Goal: Book appointment/travel/reservation

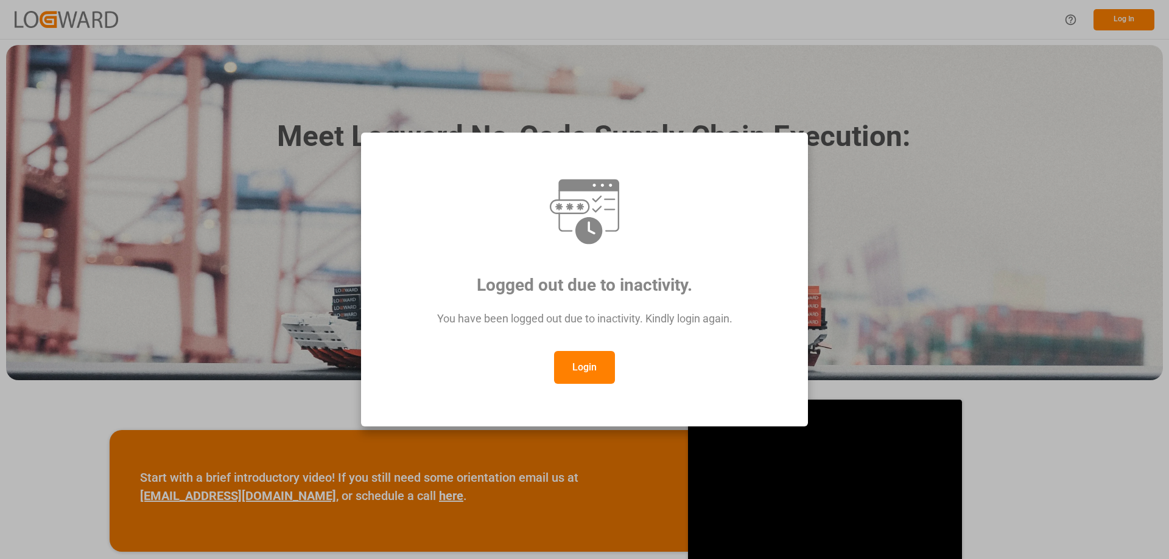
click at [563, 357] on button "Login" at bounding box center [584, 367] width 61 height 33
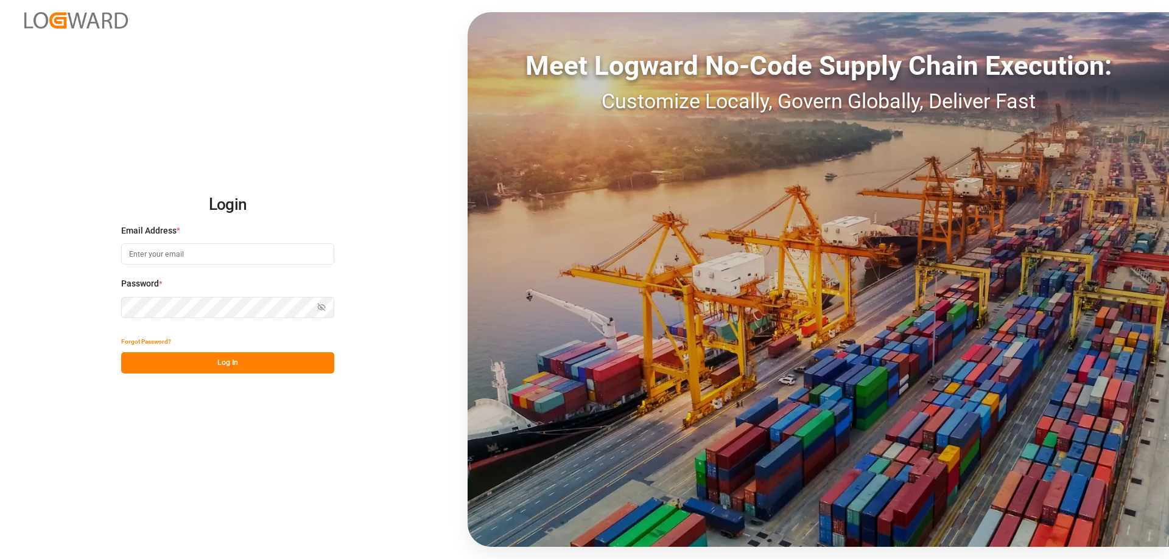
click at [167, 247] on input at bounding box center [227, 253] width 213 height 21
type input "[DOMAIN_NAME][EMAIL_ADDRESS][DOMAIN_NAME]"
click at [244, 362] on button "Log In" at bounding box center [227, 362] width 213 height 21
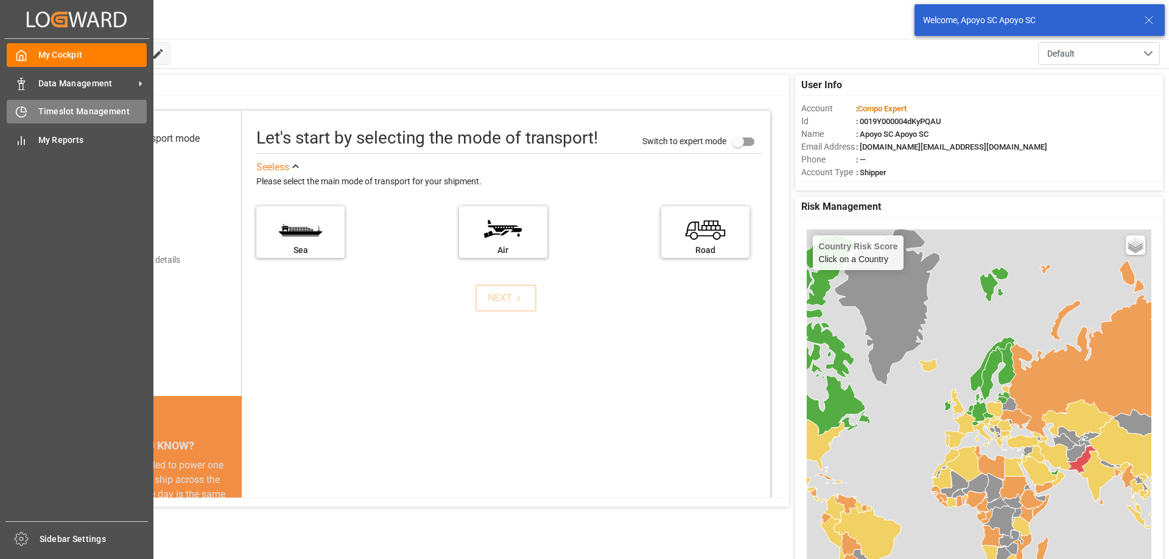
click at [55, 114] on span "Timeslot Management" at bounding box center [92, 111] width 109 height 13
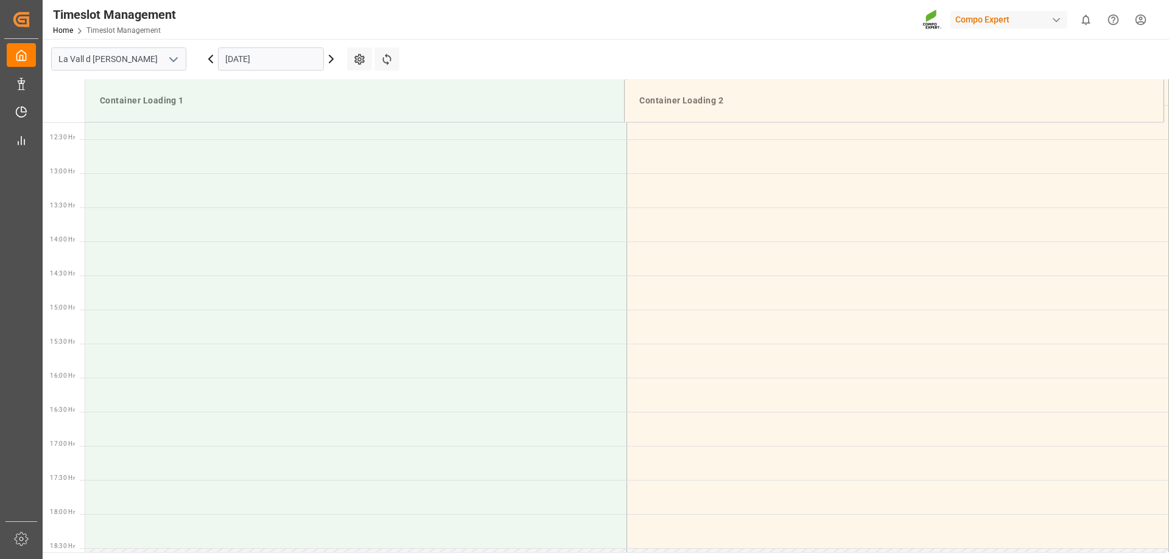
scroll to position [1015, 0]
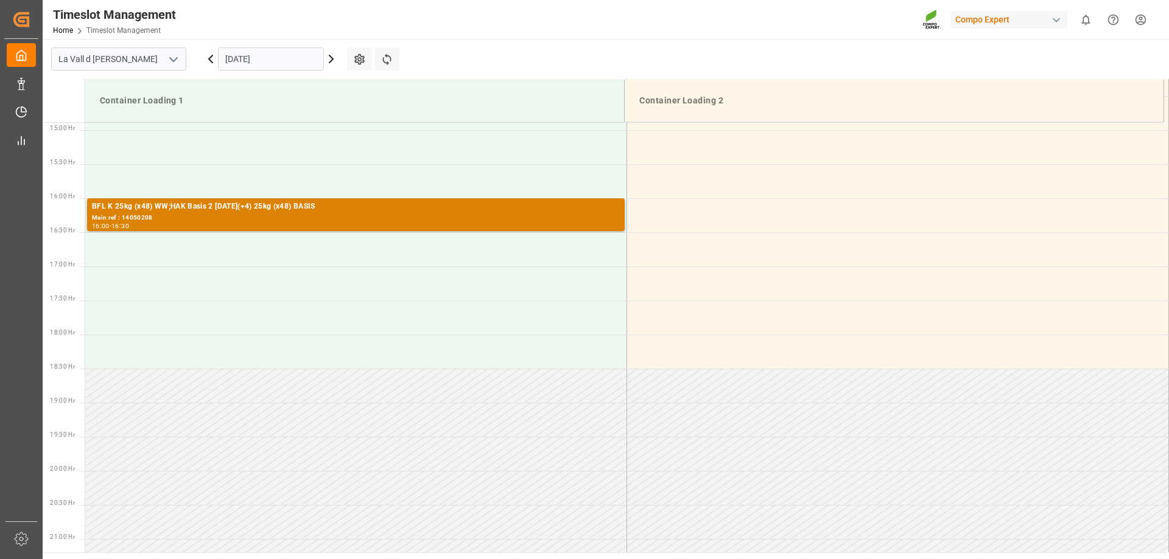
click at [255, 52] on input "[DATE]" at bounding box center [271, 58] width 106 height 23
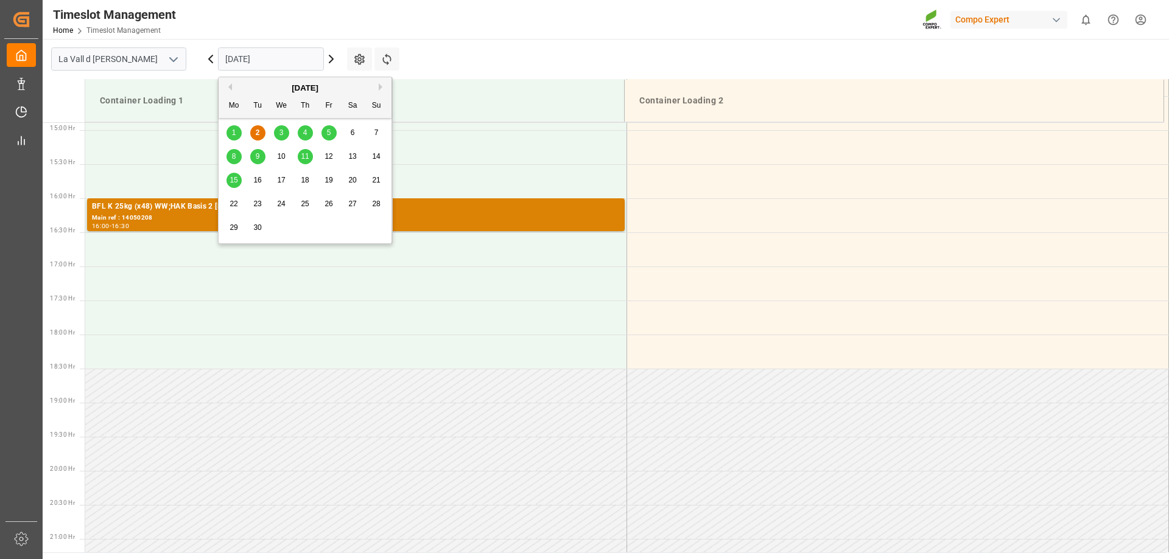
click at [273, 133] on div "1 2 3 4 5 6 7" at bounding box center [305, 133] width 166 height 24
click at [281, 135] on span "3" at bounding box center [281, 132] width 4 height 9
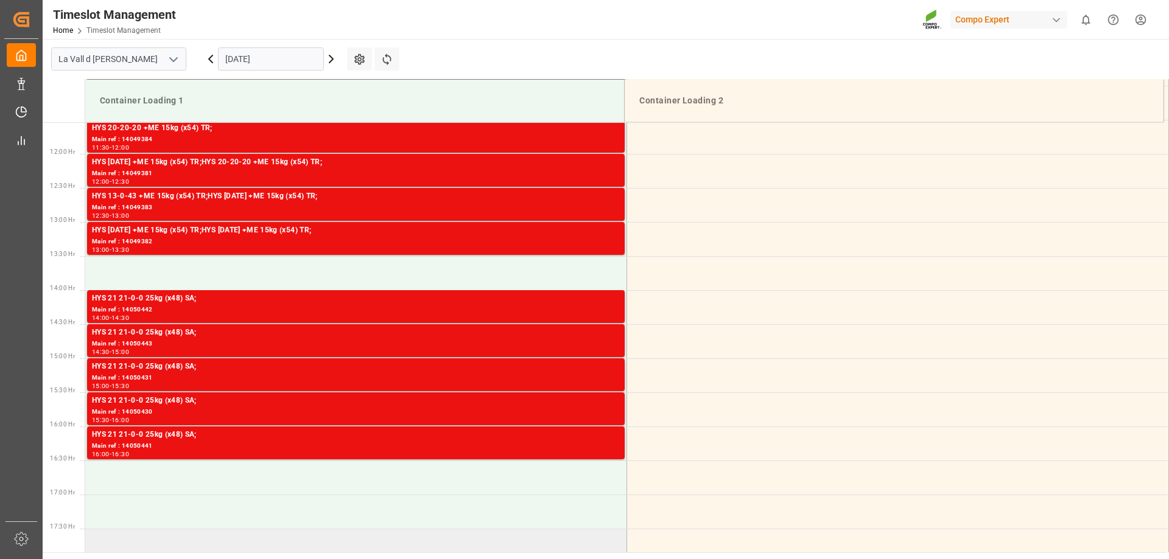
scroll to position [771, 0]
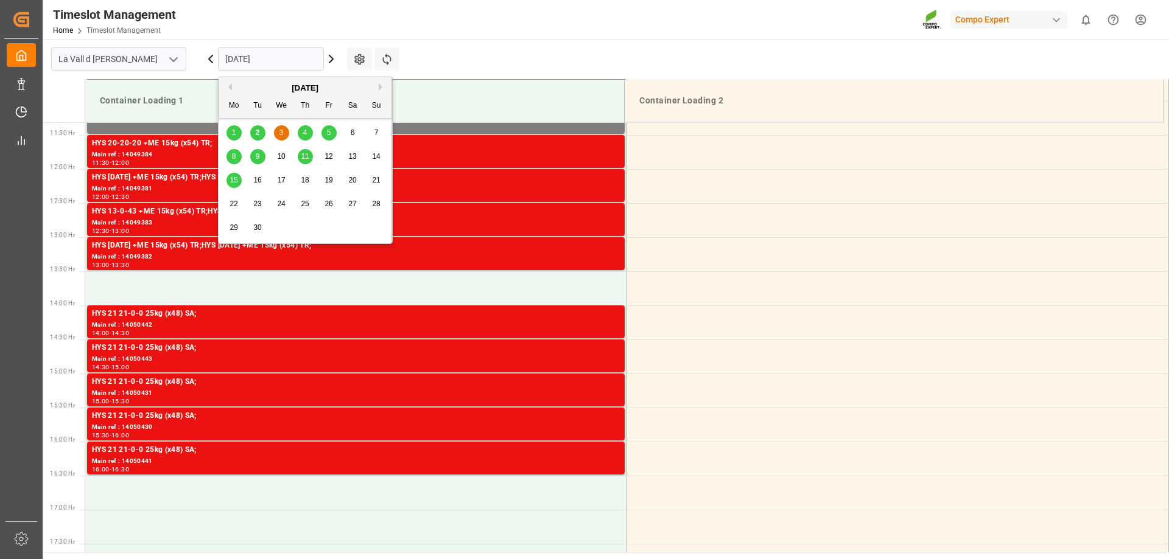
click at [255, 59] on input "[DATE]" at bounding box center [271, 58] width 106 height 23
click at [307, 136] on div "4" at bounding box center [305, 133] width 15 height 15
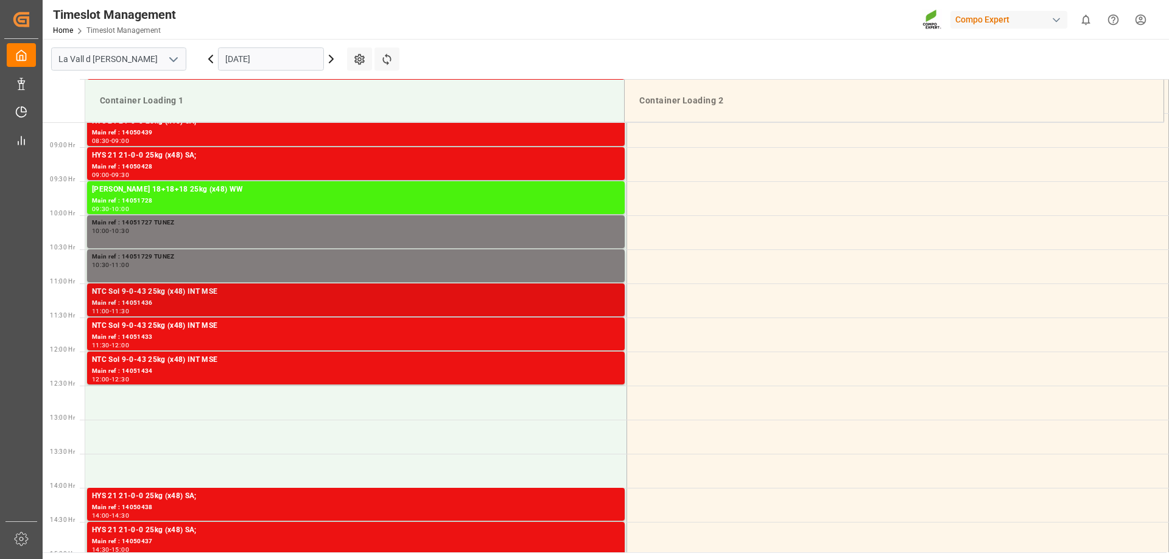
scroll to position [528, 0]
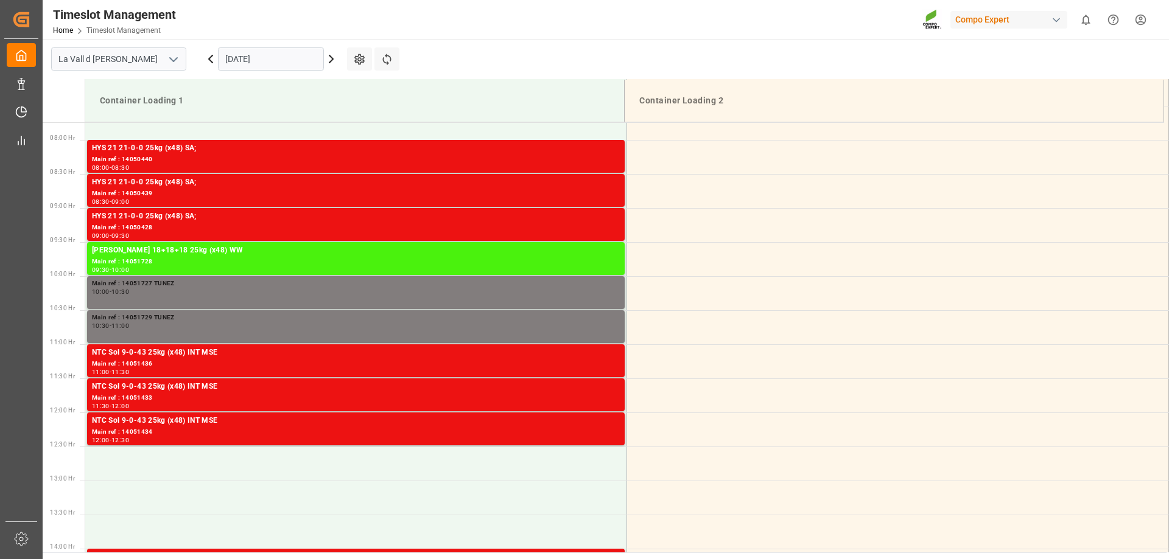
click at [238, 58] on input "[DATE]" at bounding box center [271, 58] width 106 height 23
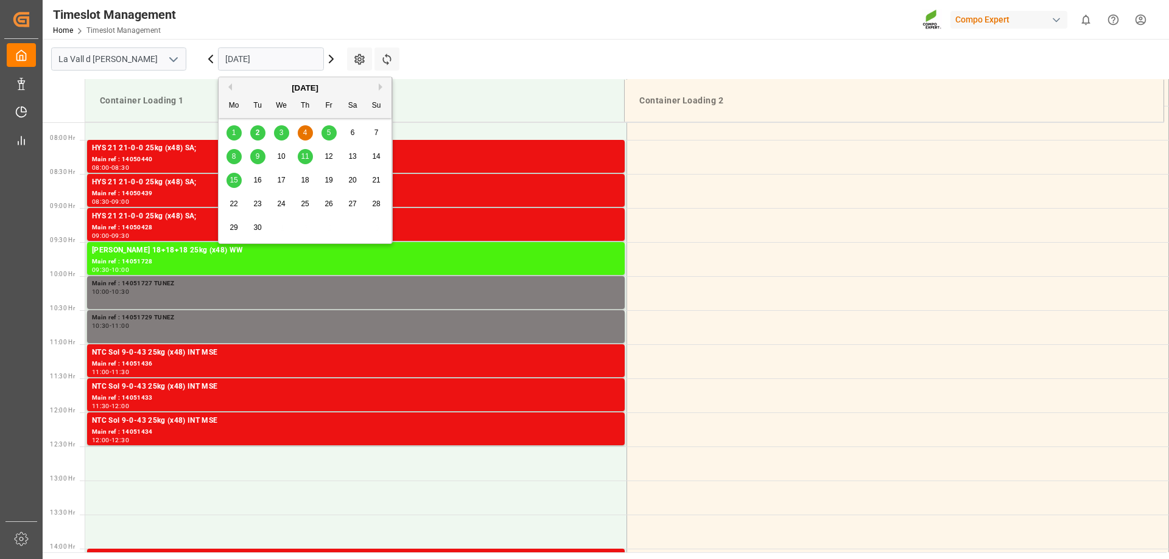
click at [283, 129] on span "3" at bounding box center [281, 132] width 4 height 9
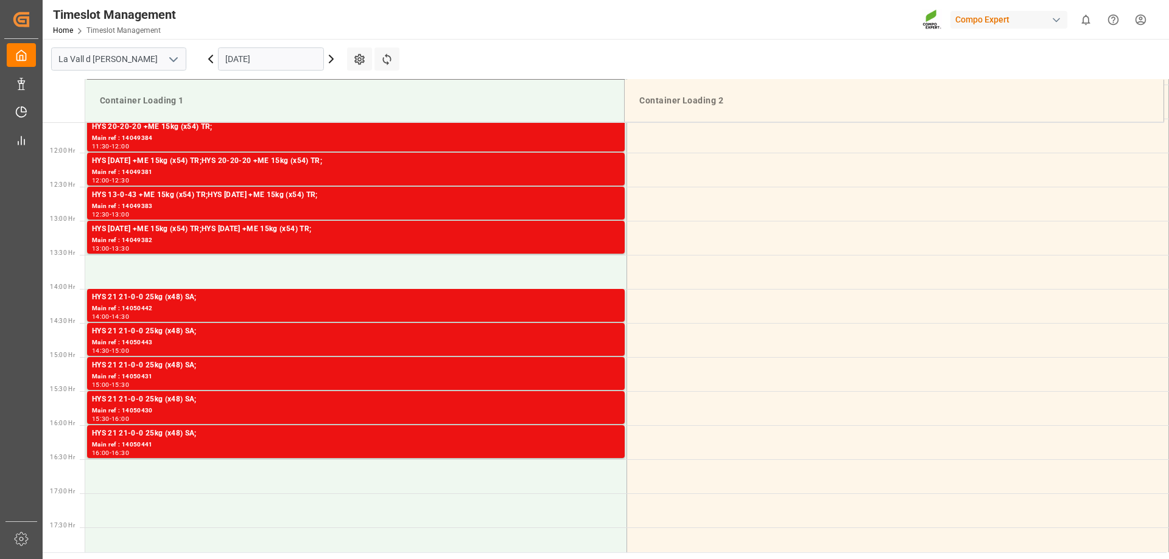
scroll to position [779, 0]
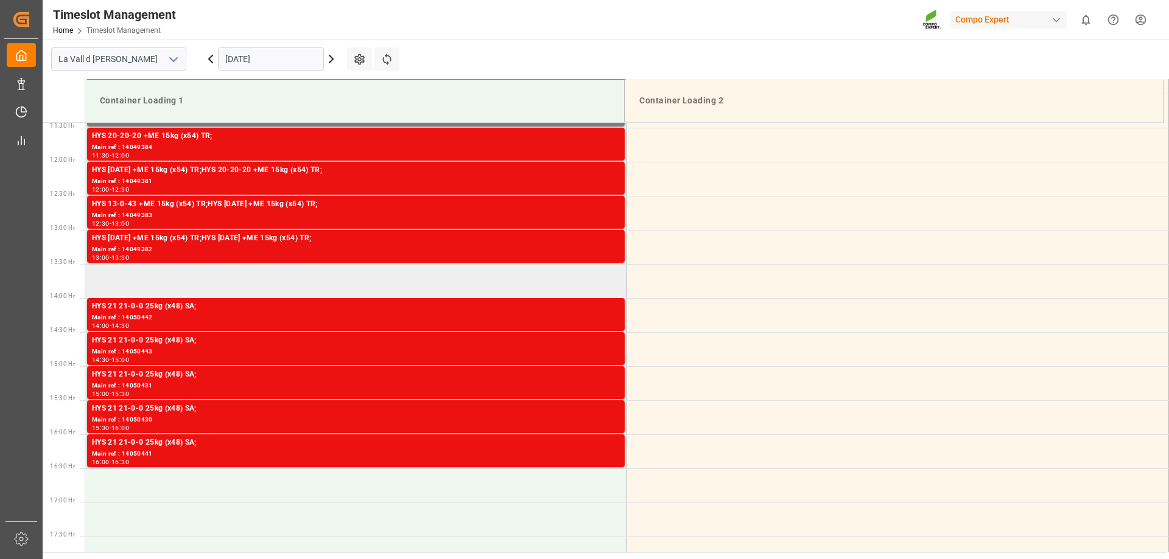
click at [129, 268] on td at bounding box center [356, 281] width 542 height 34
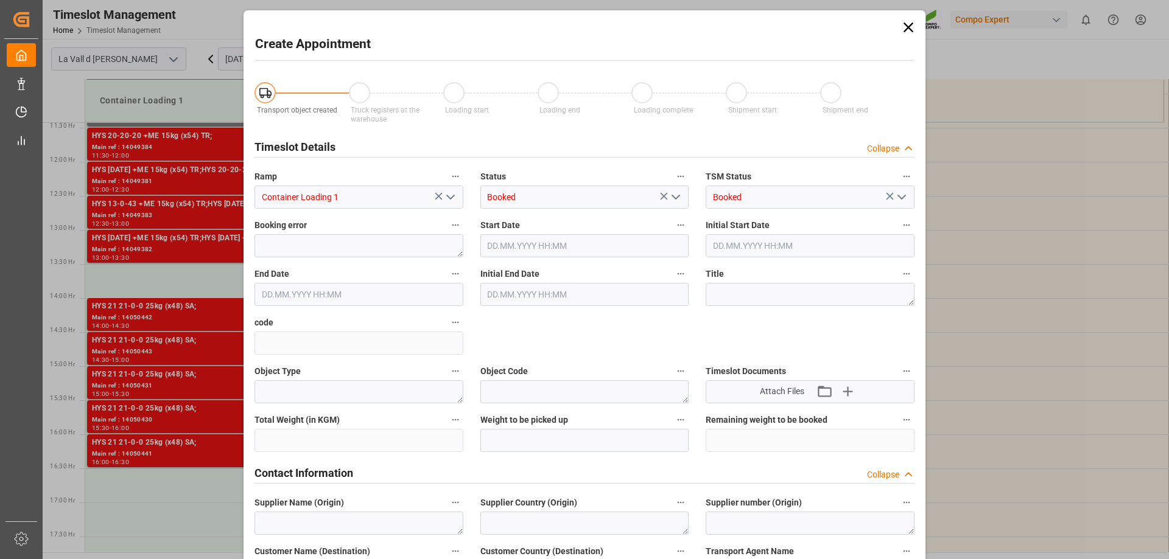
type input "[DATE] 13:30"
type input "[DATE] 14:00"
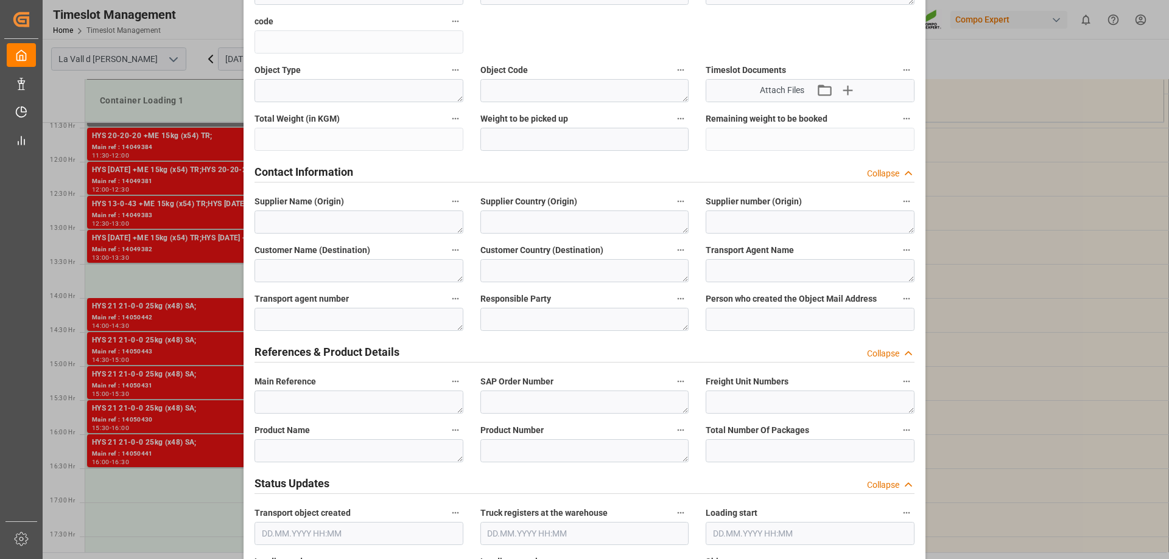
scroll to position [304, 0]
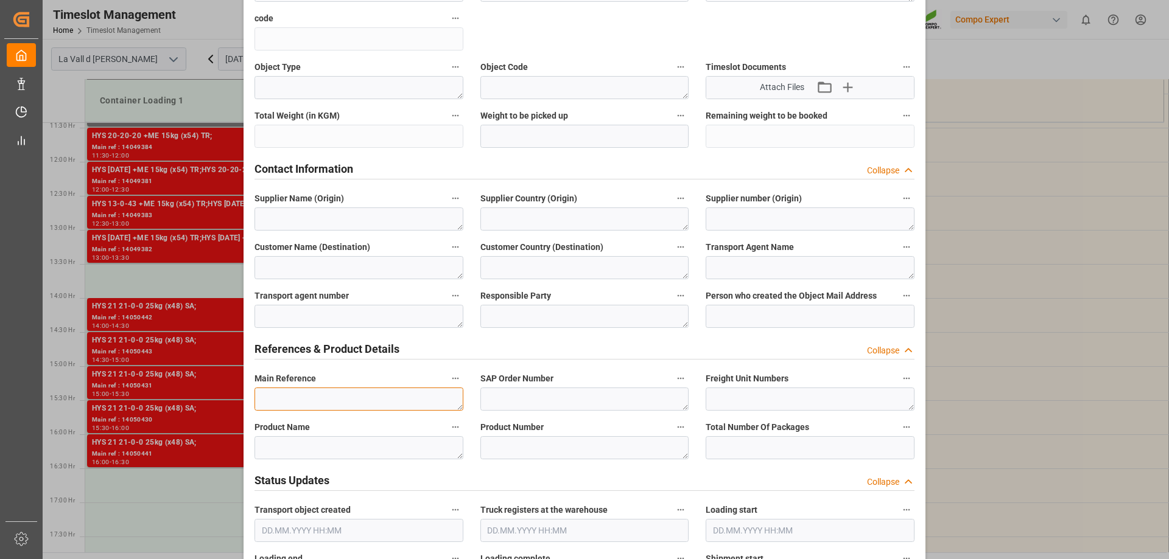
click at [321, 404] on textarea at bounding box center [358, 399] width 209 height 23
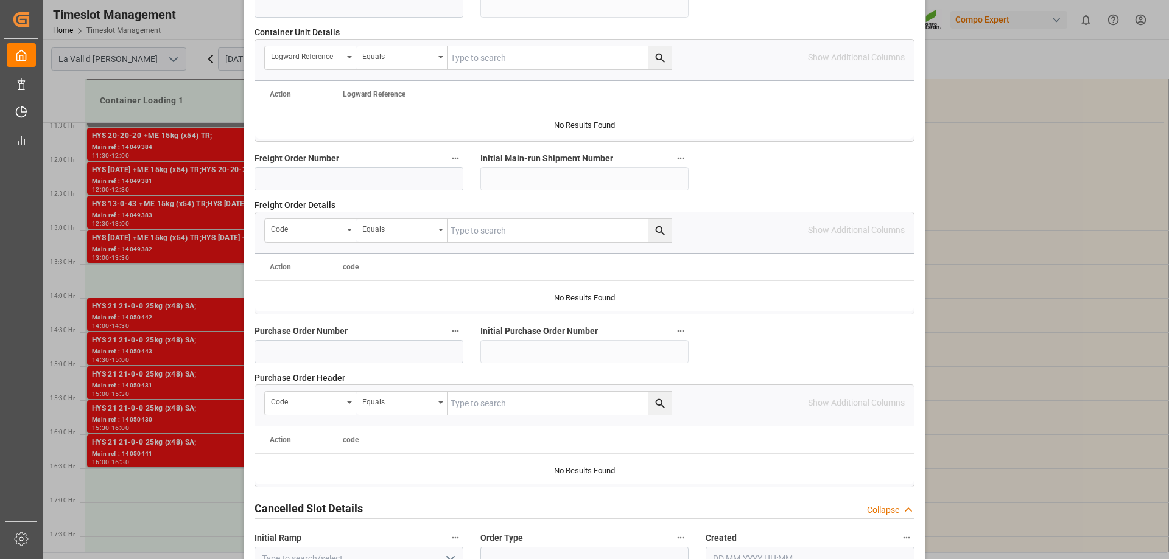
scroll to position [1130, 0]
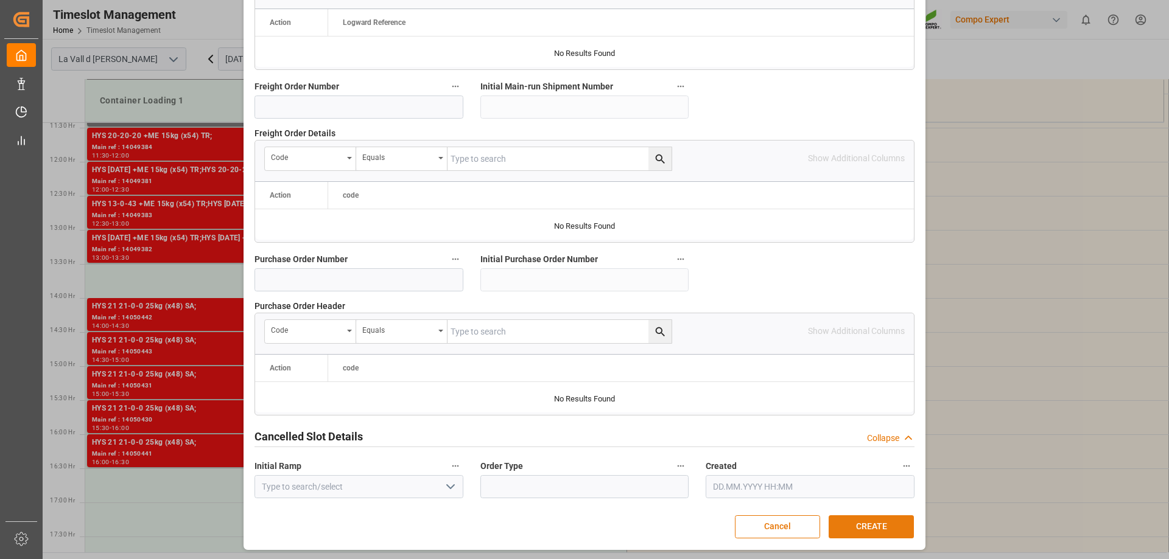
type textarea "47587251 [GEOGRAPHIC_DATA]"
click at [897, 531] on button "CREATE" at bounding box center [870, 527] width 85 height 23
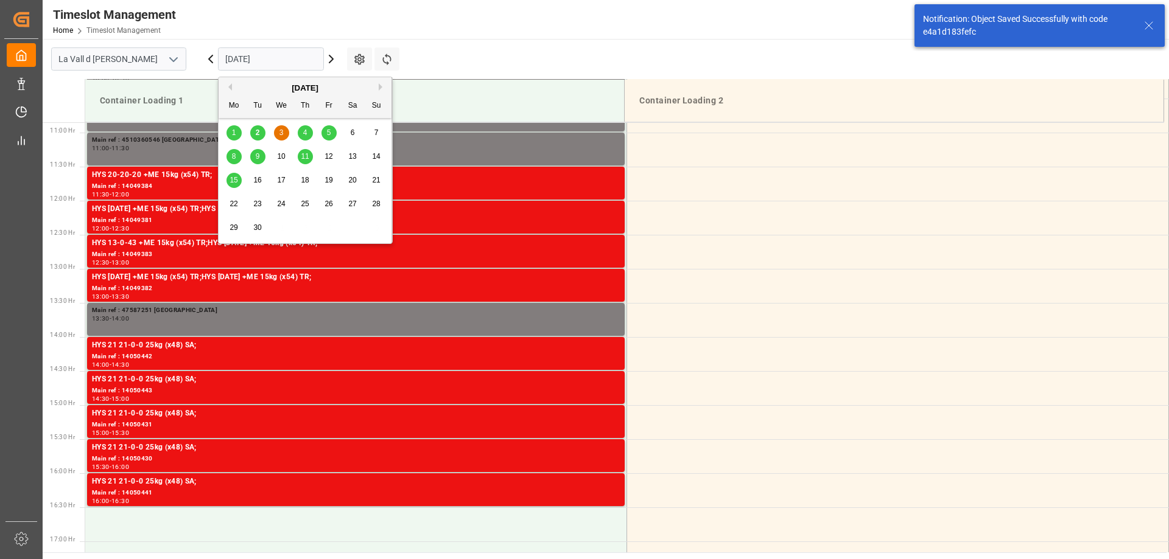
click at [235, 62] on input "[DATE]" at bounding box center [271, 58] width 106 height 23
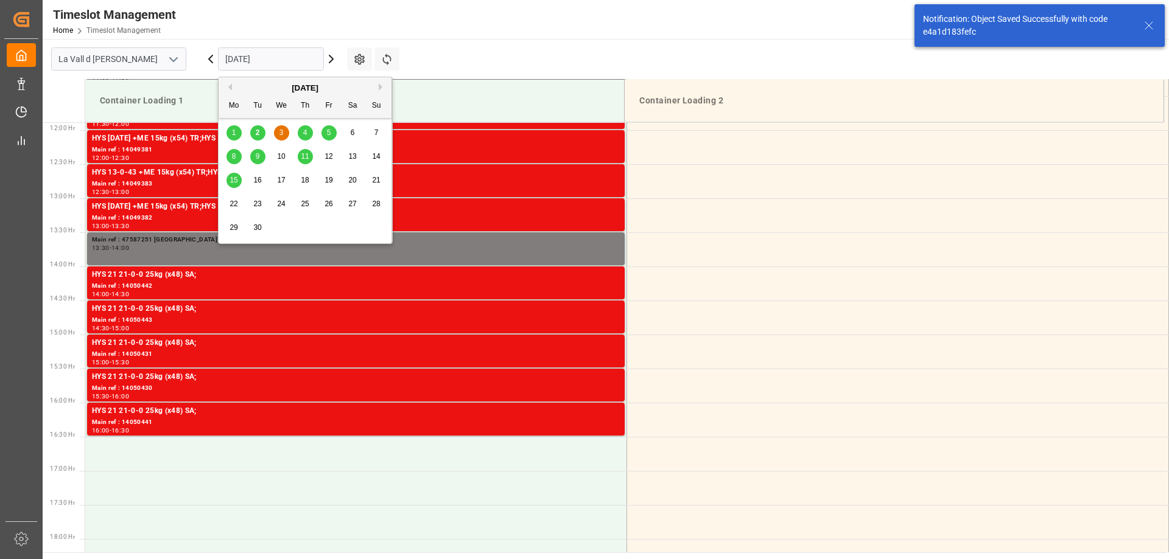
click at [309, 132] on div "4" at bounding box center [305, 133] width 15 height 15
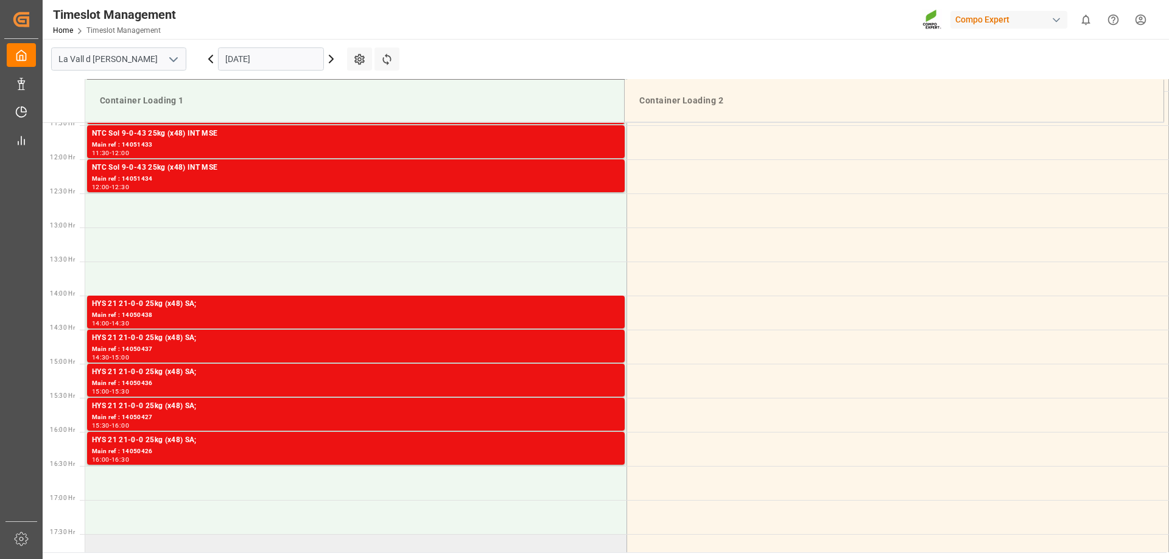
scroll to position [779, 0]
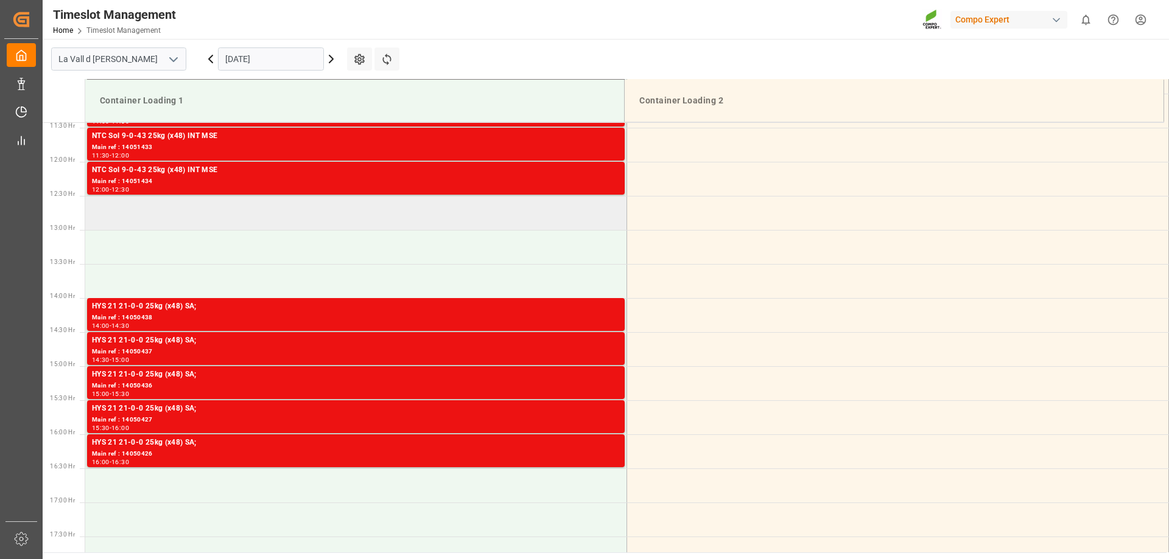
click at [138, 209] on td at bounding box center [356, 213] width 542 height 34
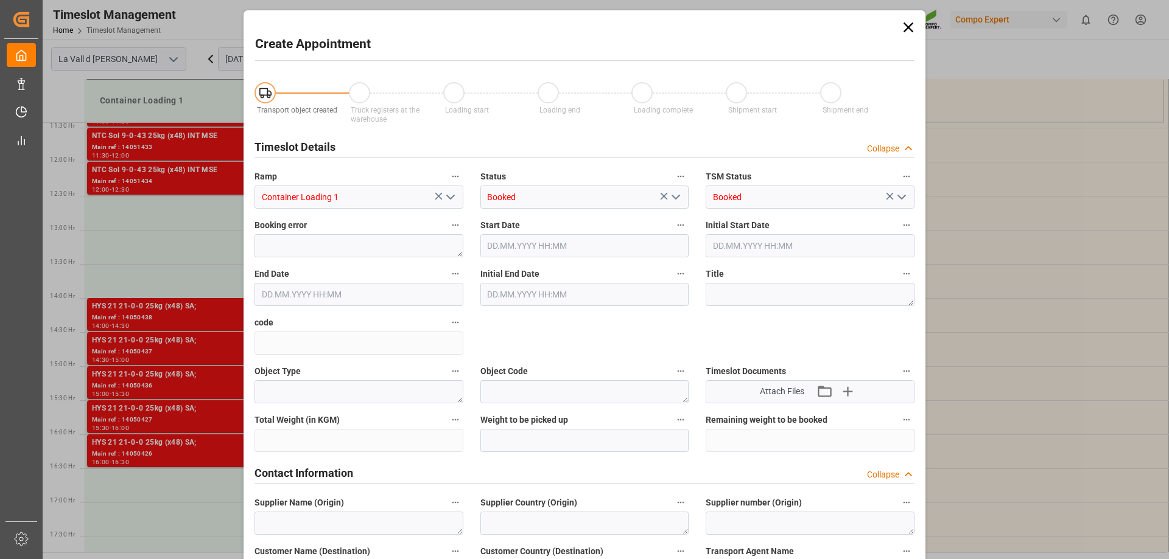
type input "[DATE] 12:30"
type input "[DATE] 13:00"
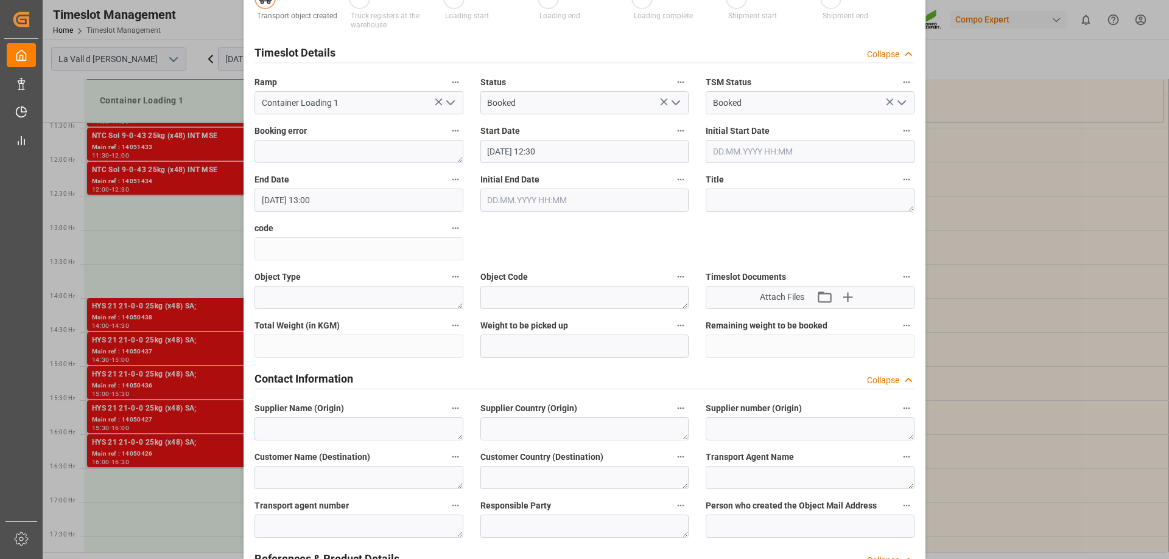
scroll to position [243, 0]
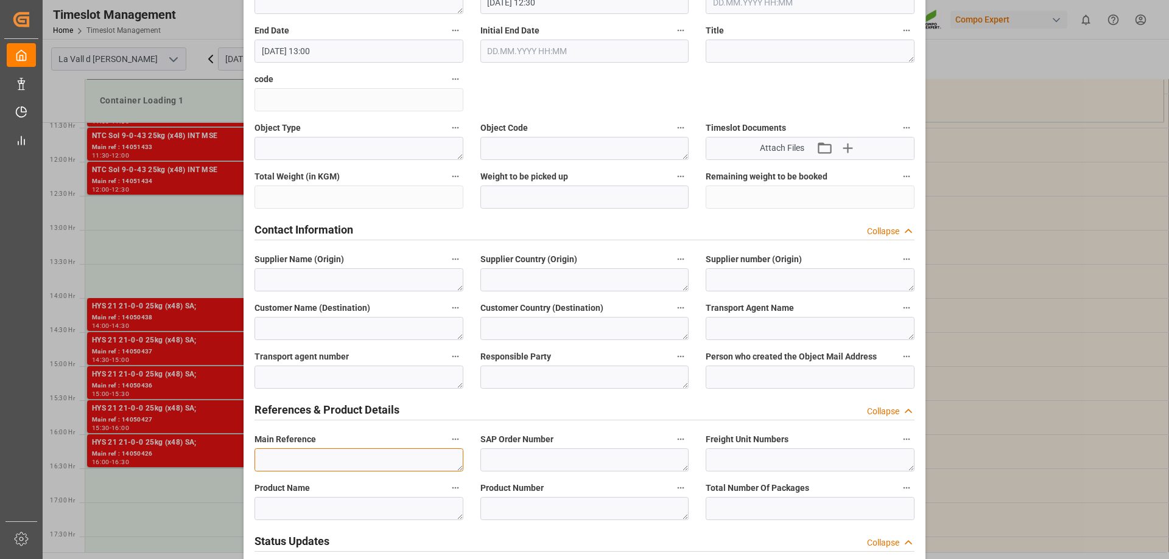
click at [303, 453] on textarea at bounding box center [358, 460] width 209 height 23
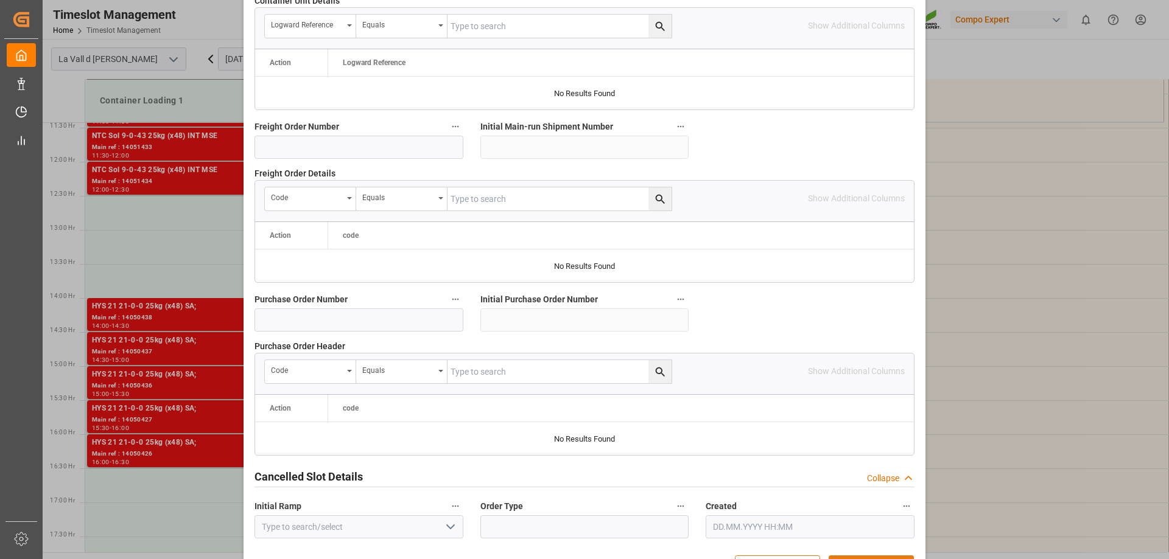
type textarea "47587252 [GEOGRAPHIC_DATA]"
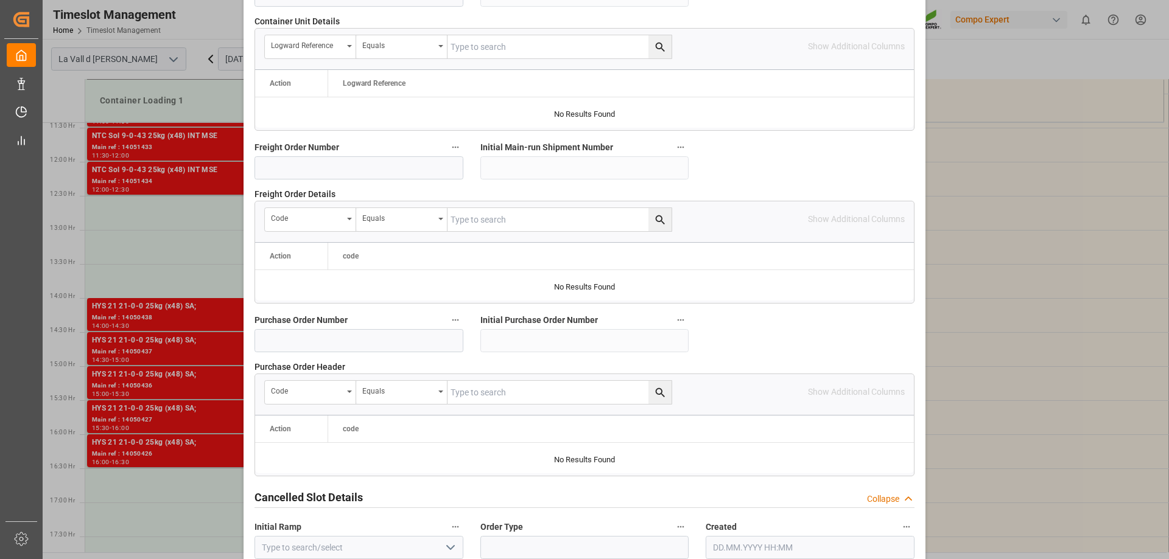
click at [880, 517] on div "Created" at bounding box center [810, 539] width 226 height 49
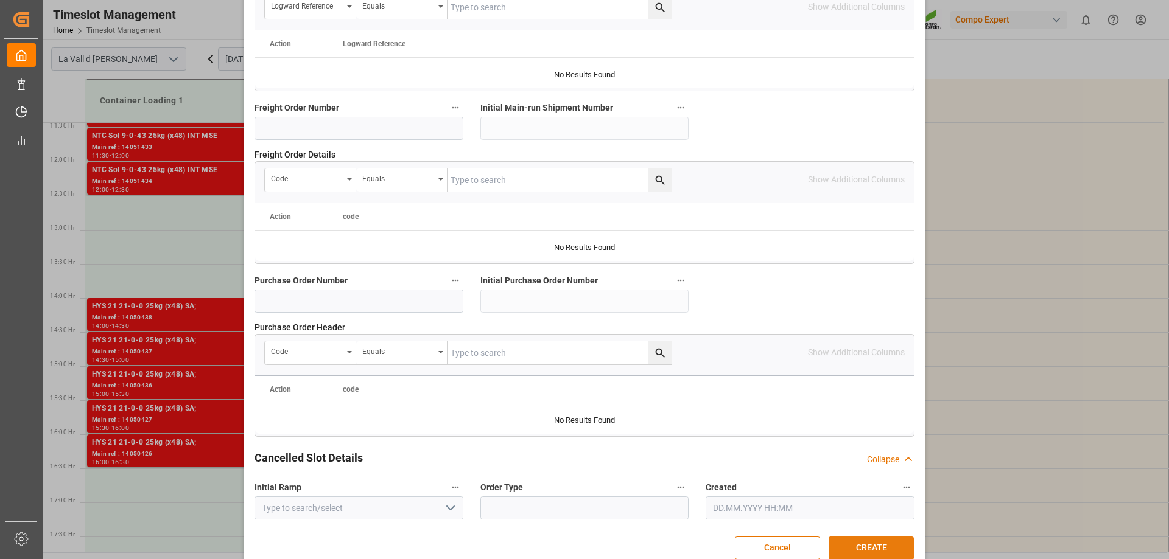
scroll to position [1130, 0]
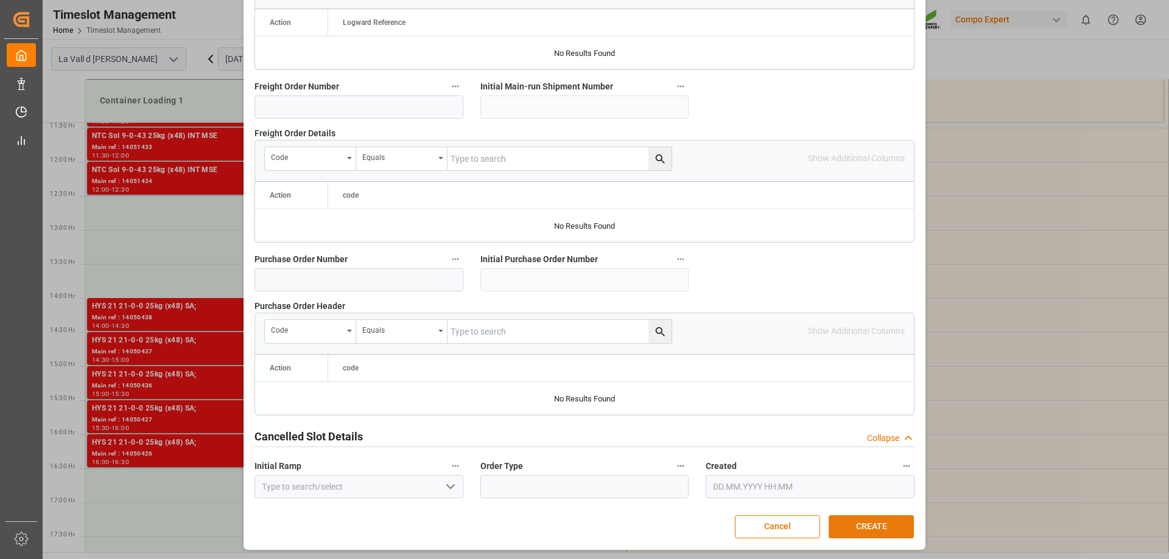
click at [880, 517] on button "CREATE" at bounding box center [870, 527] width 85 height 23
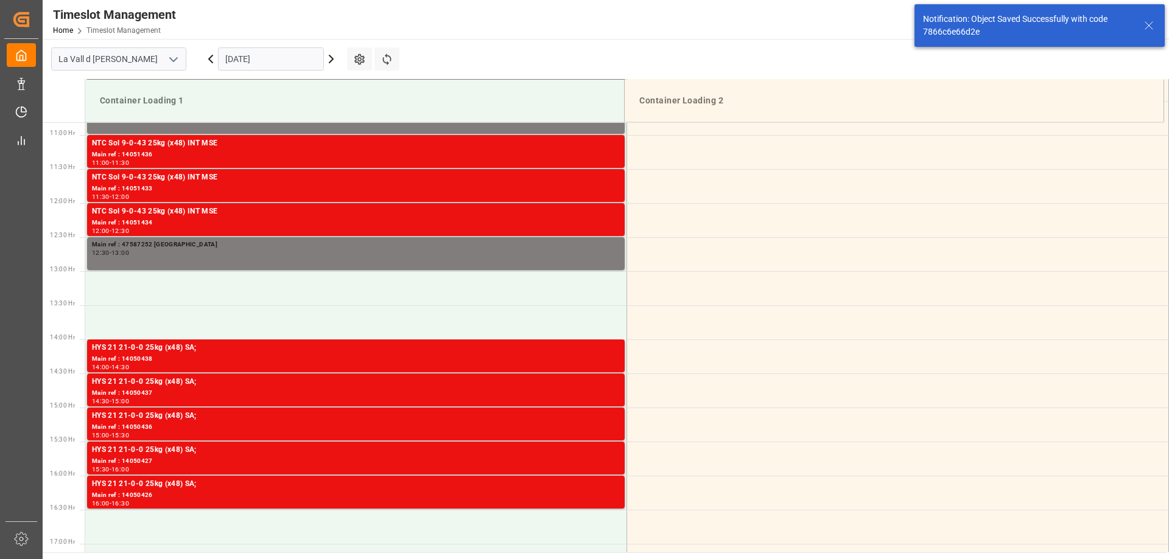
scroll to position [742, 0]
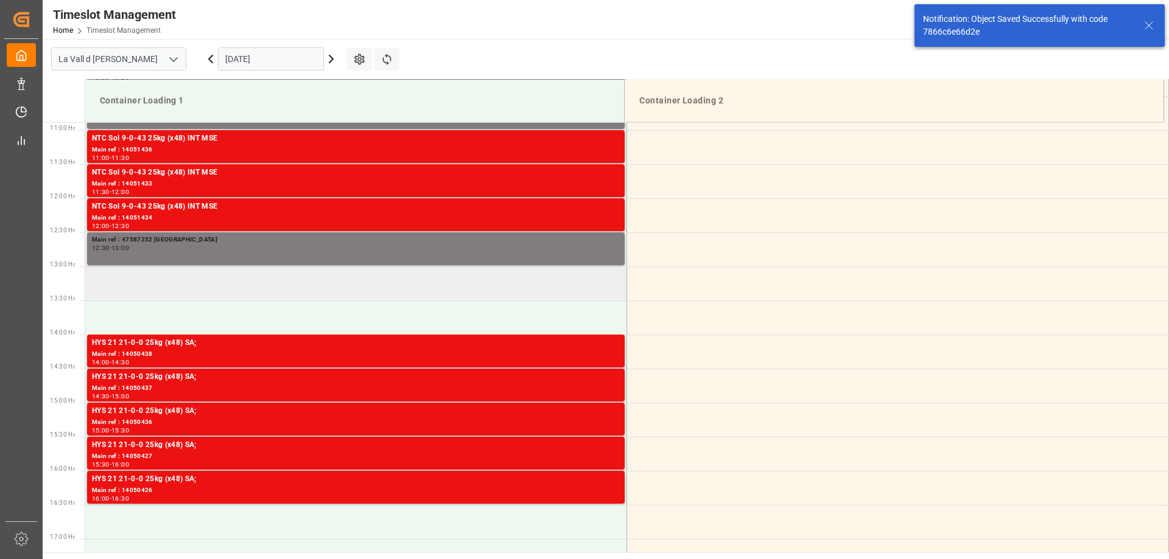
click at [204, 282] on td at bounding box center [356, 284] width 542 height 34
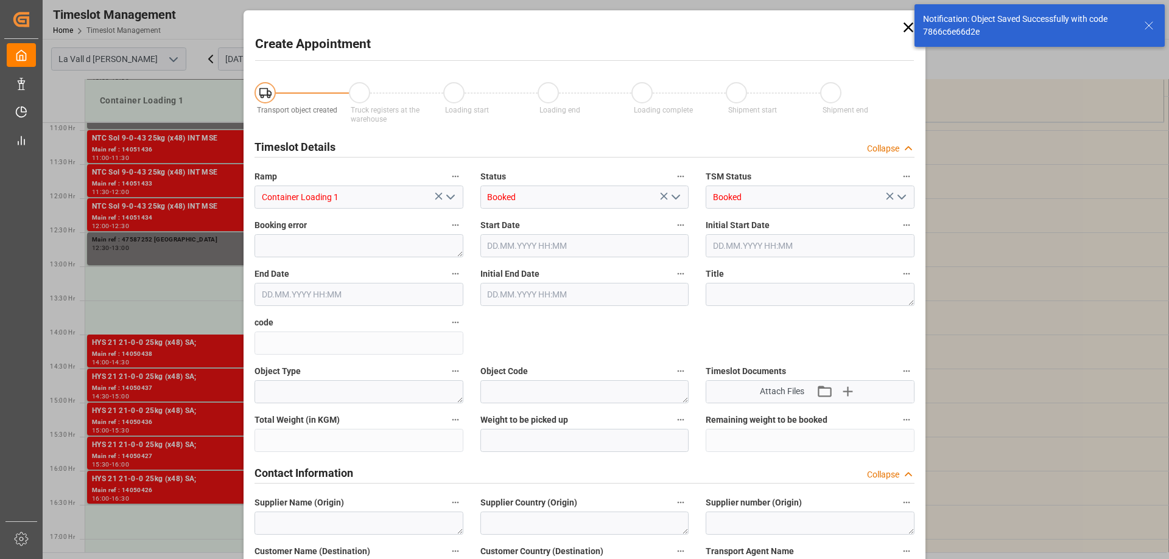
type input "[DATE] 13:00"
type input "[DATE] 13:30"
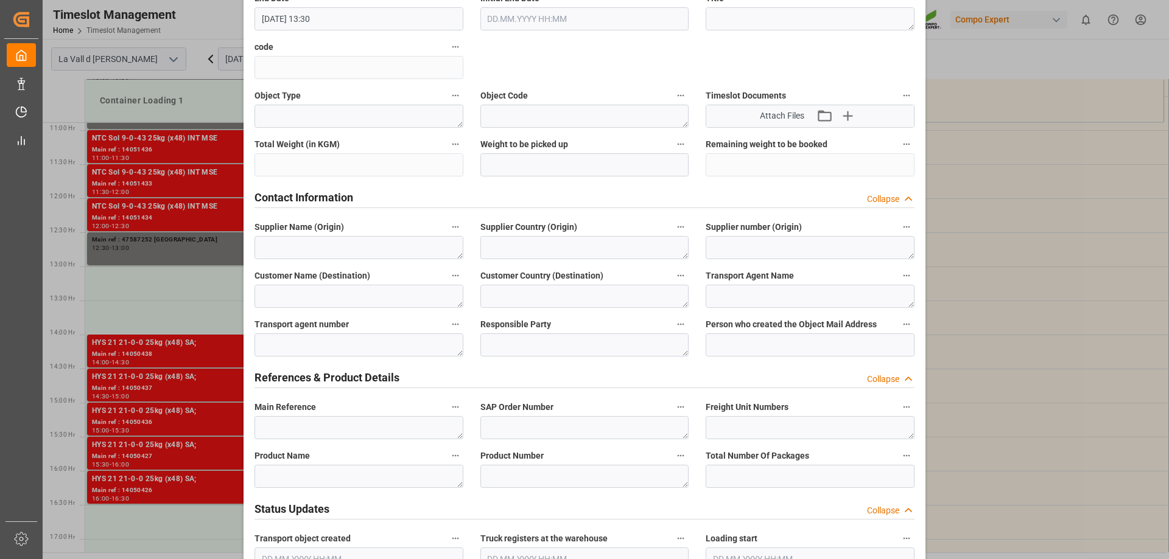
scroll to position [304, 0]
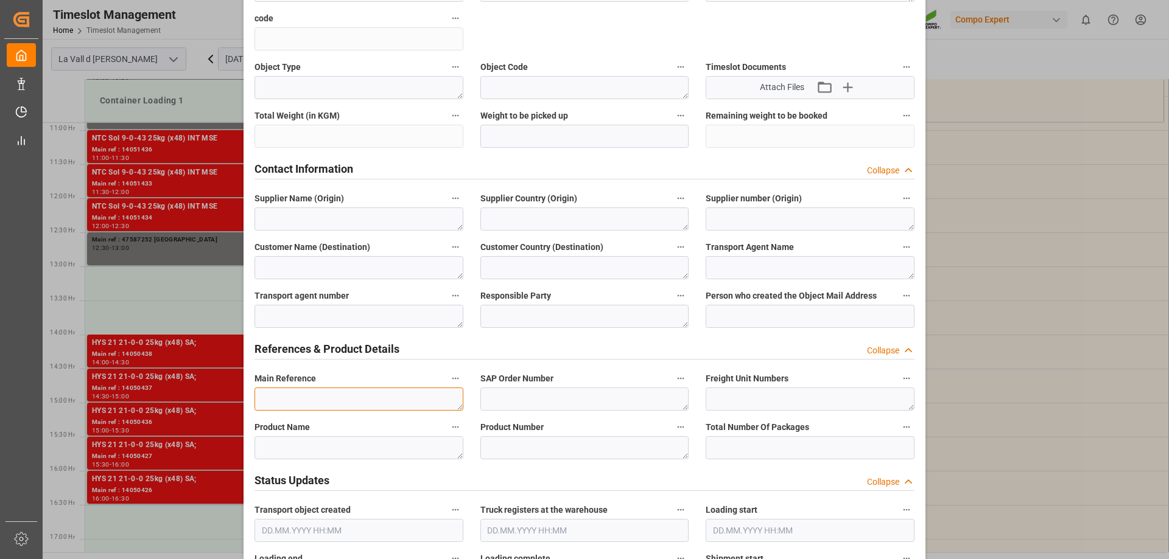
click at [327, 388] on textarea at bounding box center [358, 399] width 209 height 23
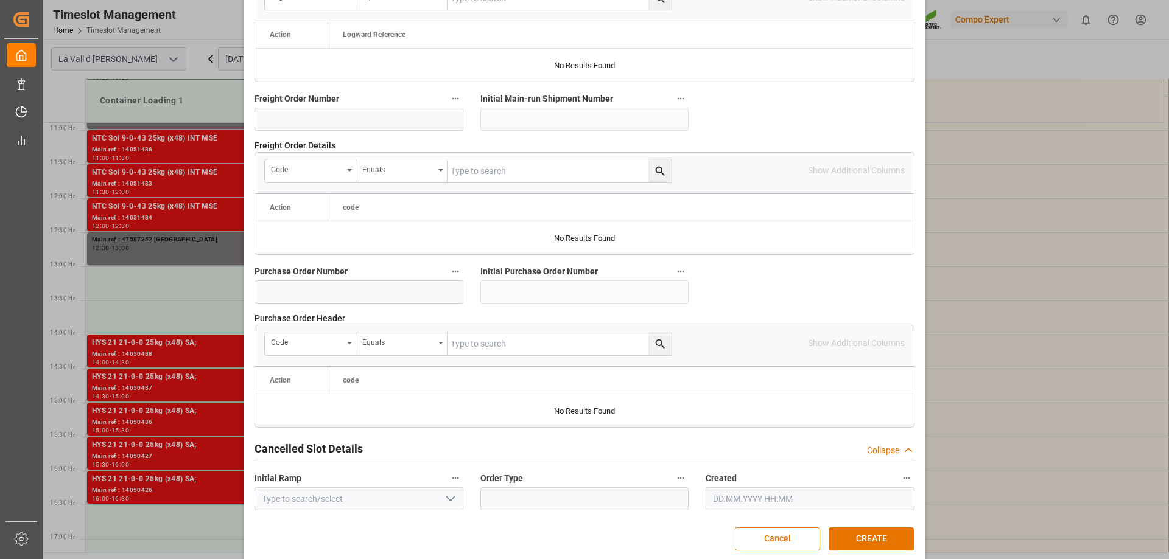
scroll to position [1130, 0]
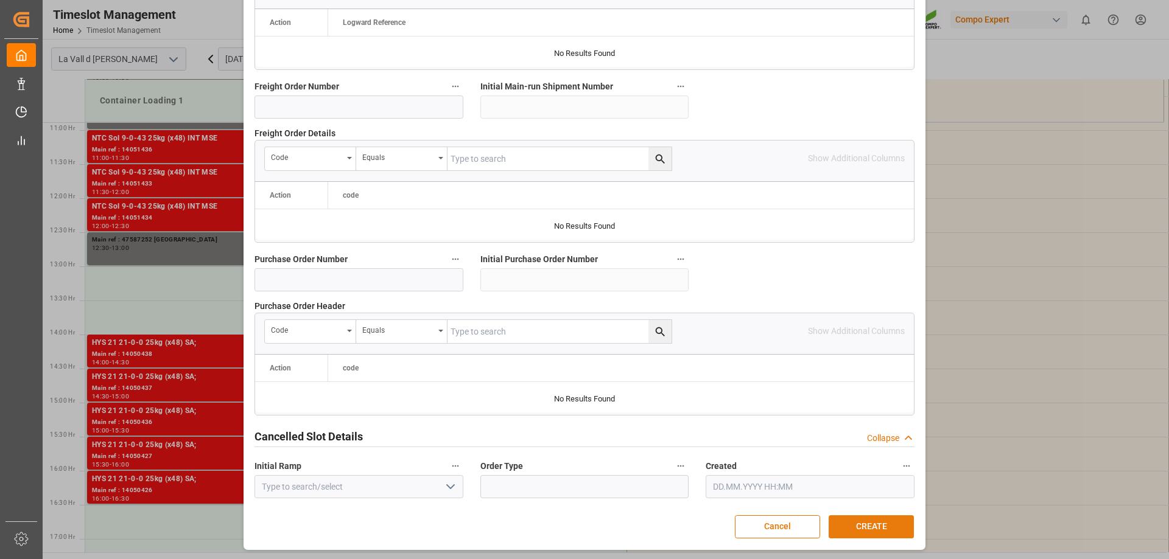
type textarea "47587253 [GEOGRAPHIC_DATA]"
click at [903, 533] on button "CREATE" at bounding box center [870, 527] width 85 height 23
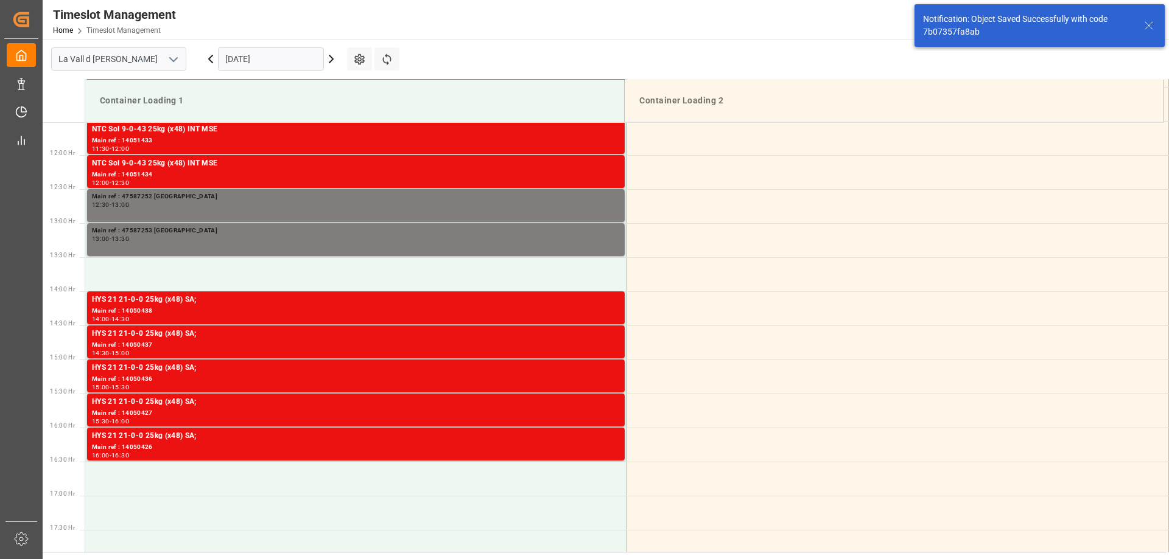
scroll to position [810, 0]
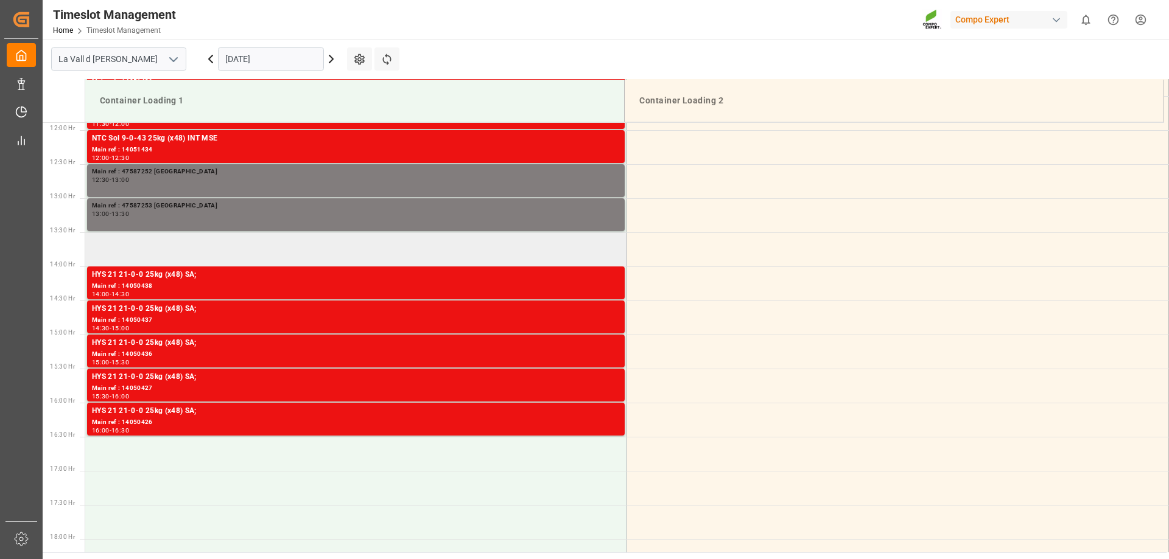
click at [277, 253] on td at bounding box center [356, 250] width 542 height 34
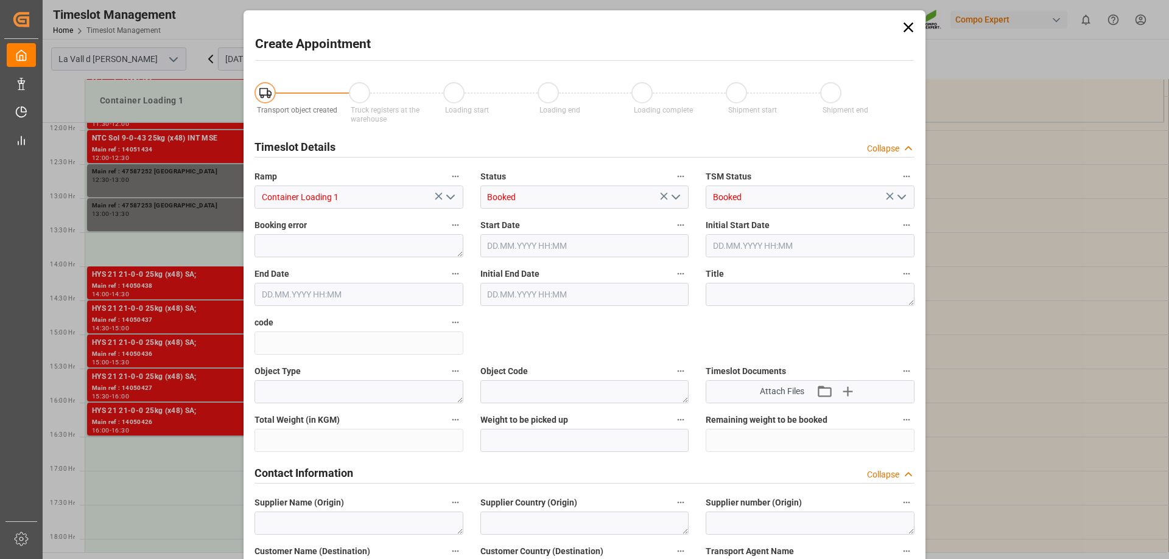
type input "[DATE] 13:30"
type input "[DATE] 14:00"
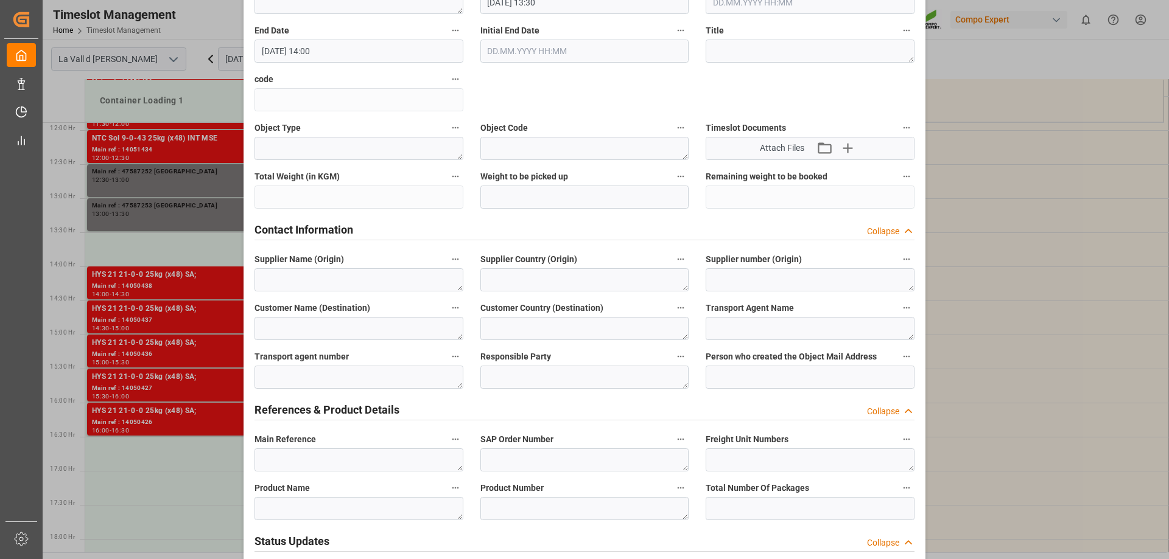
scroll to position [365, 0]
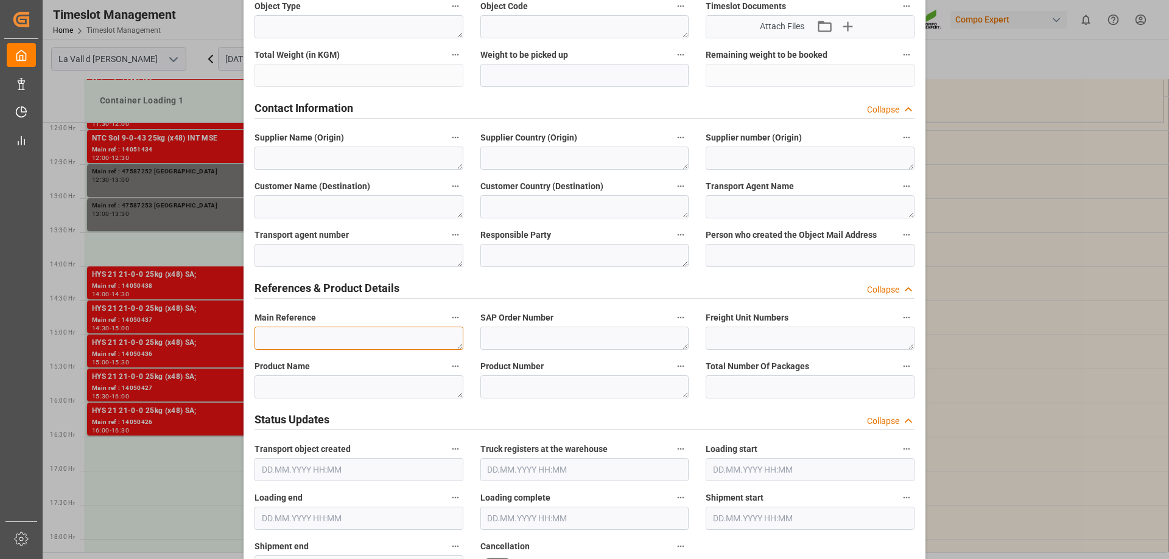
click at [286, 338] on textarea at bounding box center [358, 338] width 209 height 23
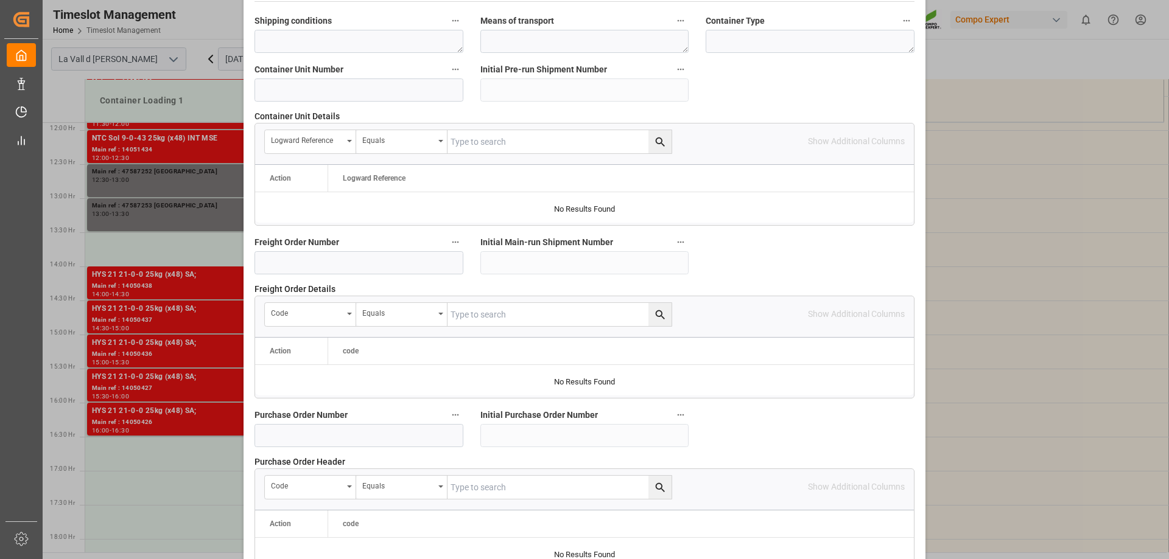
scroll to position [1130, 0]
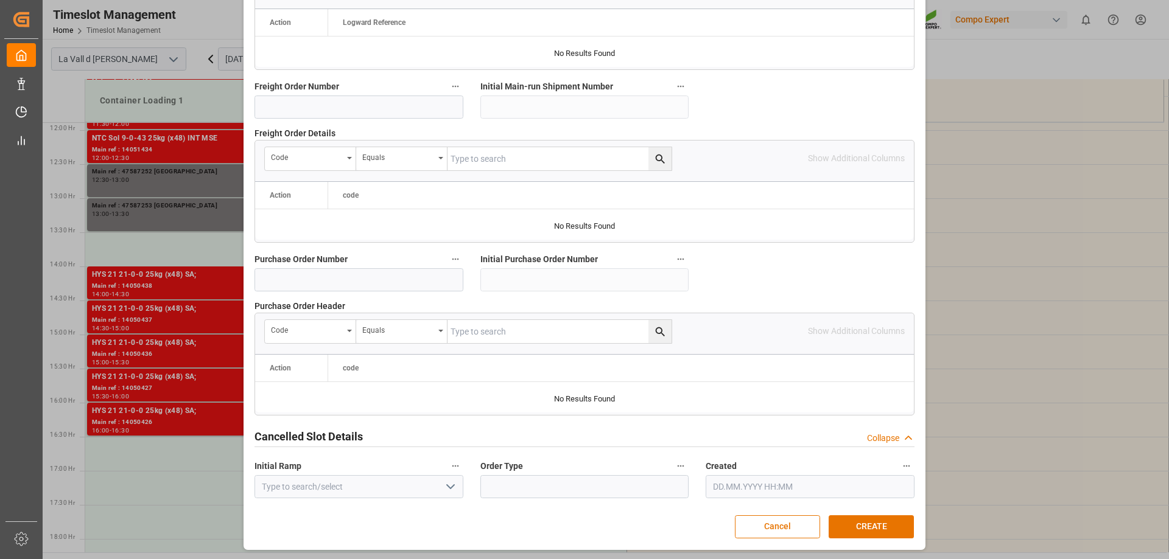
type textarea "47587254"
drag, startPoint x: 817, startPoint y: 508, endPoint x: 844, endPoint y: 523, distance: 31.3
drag, startPoint x: 888, startPoint y: 537, endPoint x: 883, endPoint y: 532, distance: 7.7
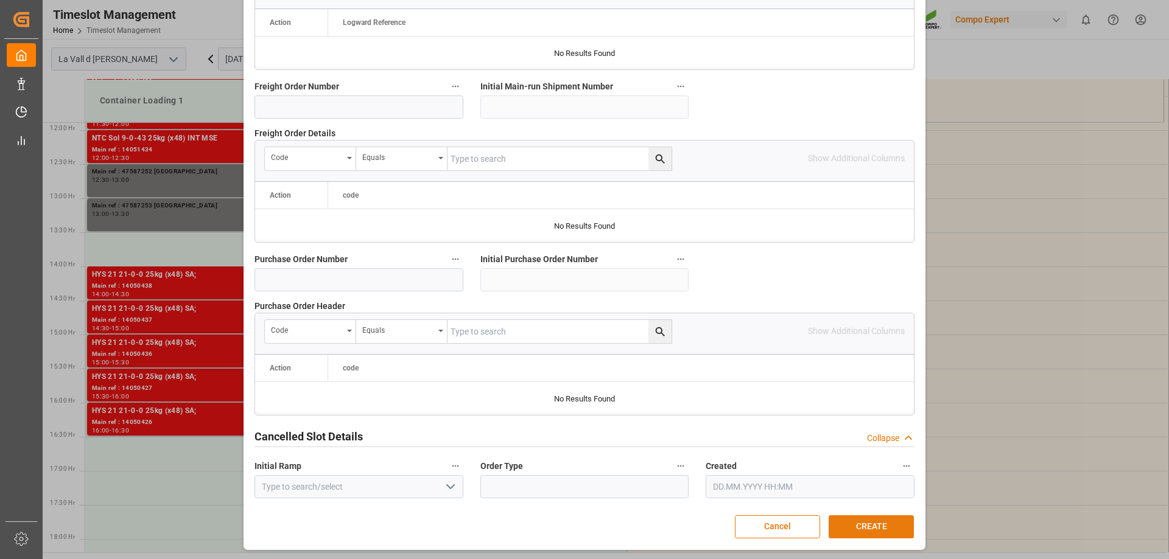
click at [883, 531] on button "CREATE" at bounding box center [870, 527] width 85 height 23
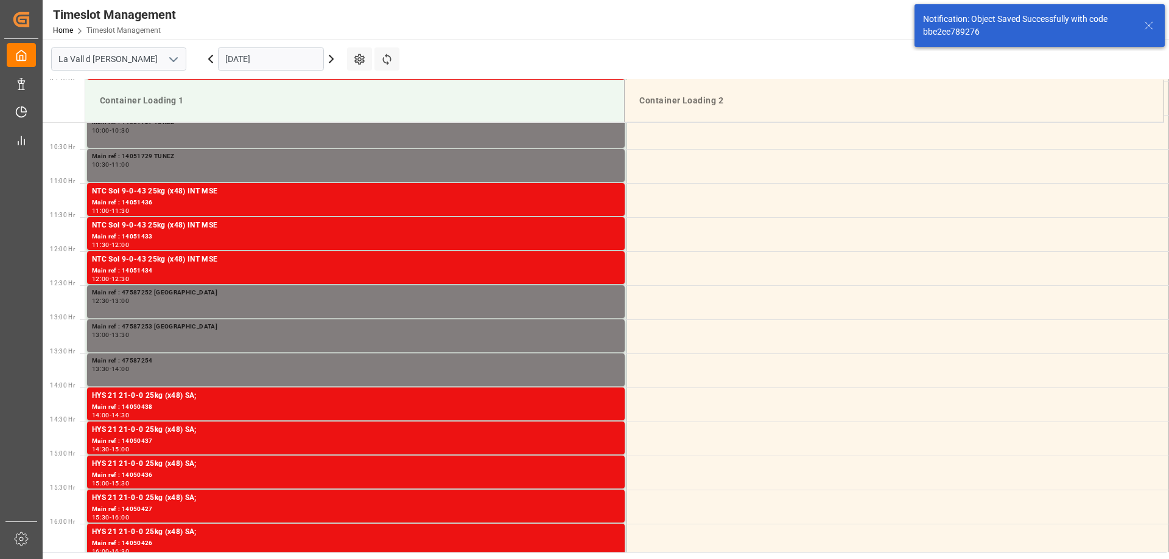
scroll to position [688, 0]
click at [163, 374] on div "Main ref : 47587254 13:30 - 14:00" at bounding box center [356, 371] width 528 height 28
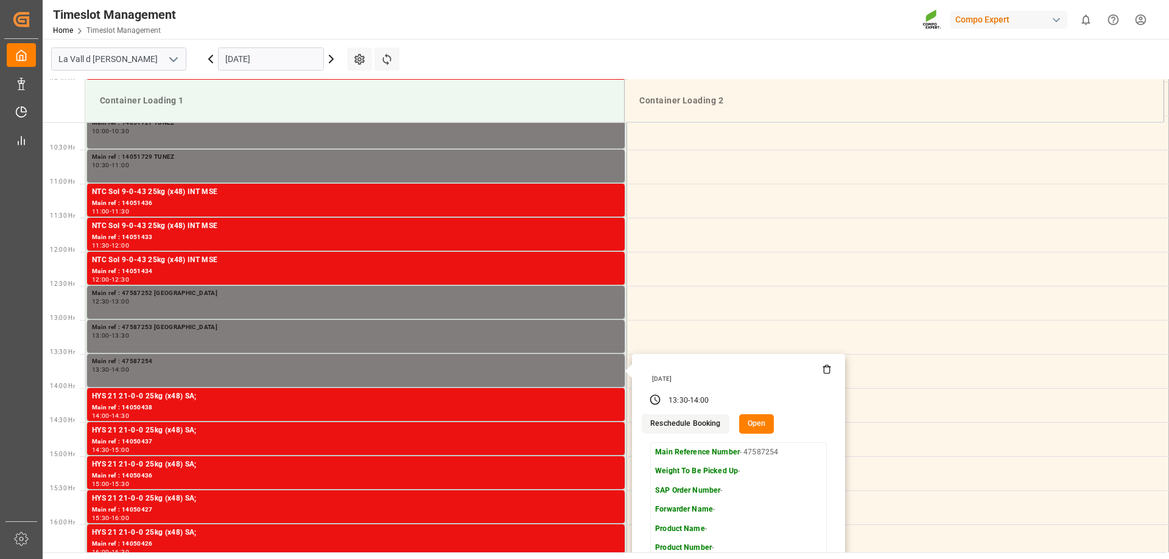
click at [744, 427] on button "Open" at bounding box center [756, 424] width 35 height 19
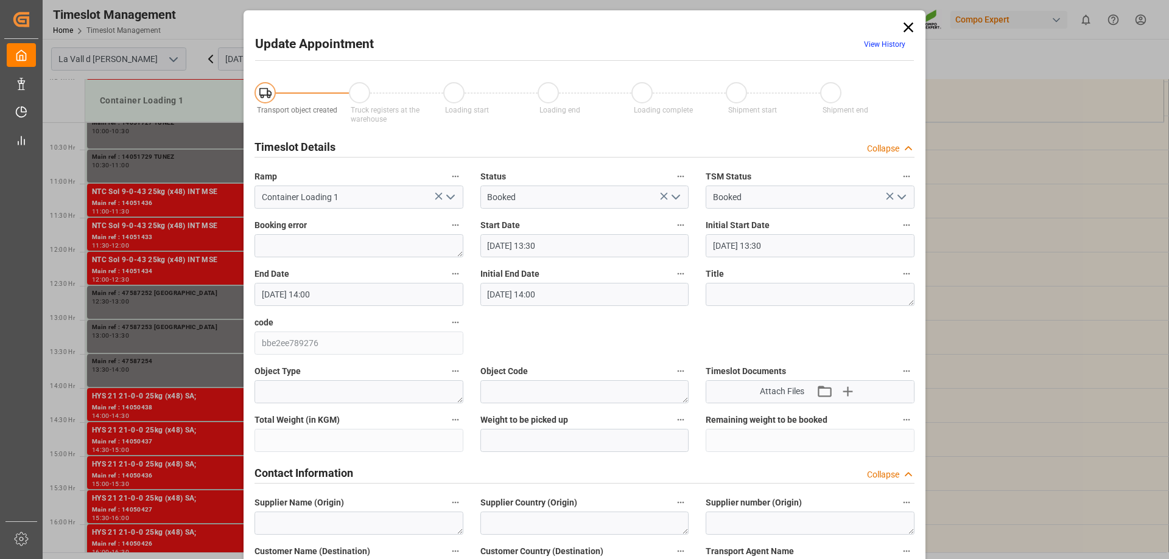
type input "[DATE] 13:30"
type input "[DATE] 14:00"
type input "[DATE] 14:33"
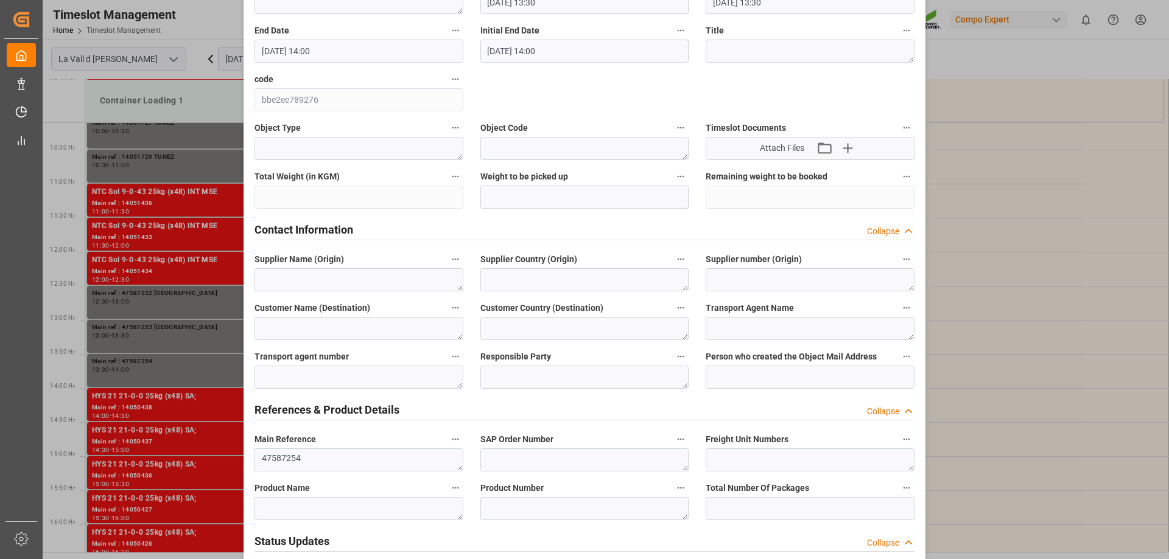
scroll to position [426, 0]
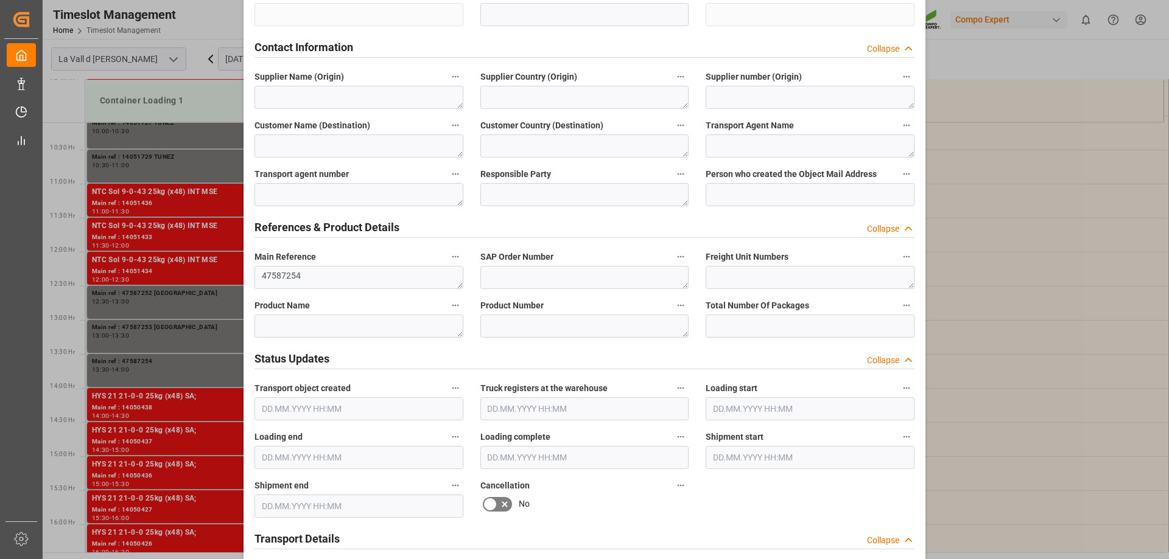
click at [328, 290] on div "Main Reference 47587254" at bounding box center [359, 269] width 226 height 49
click at [326, 282] on textarea "47587254" at bounding box center [358, 277] width 209 height 23
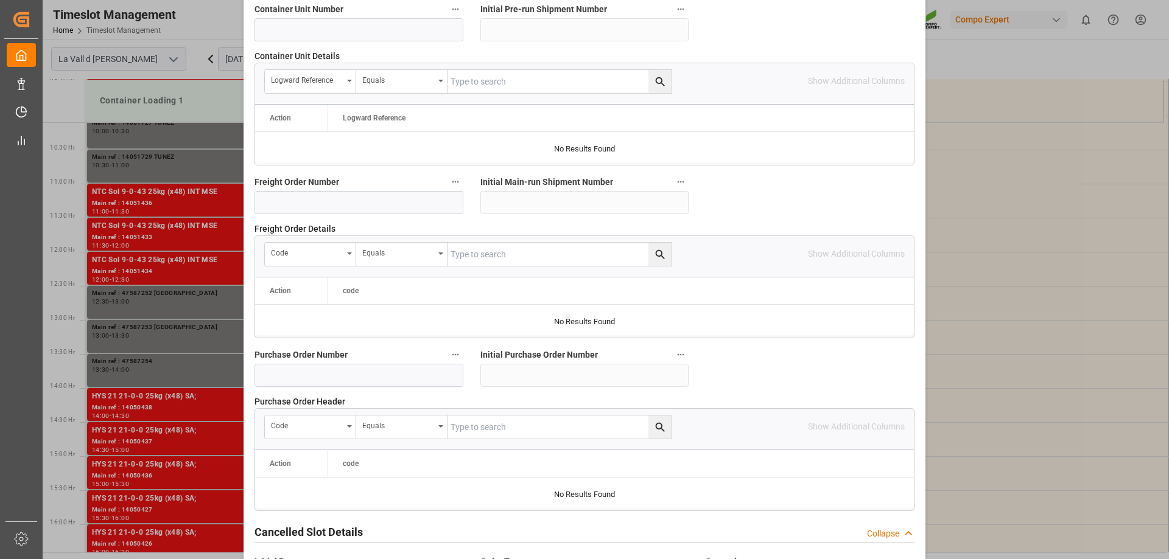
scroll to position [1130, 0]
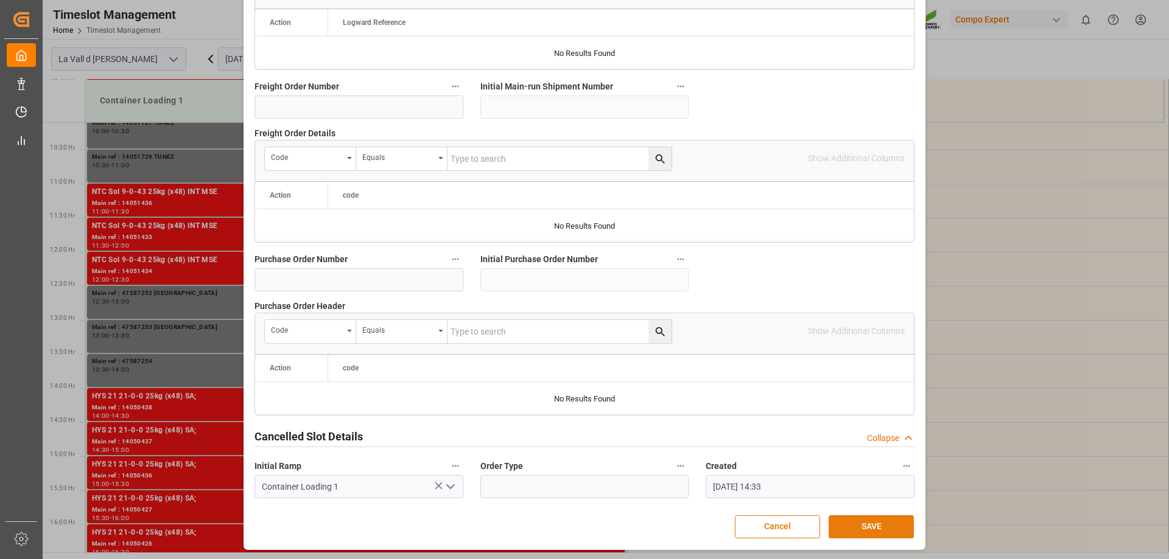
type textarea "47587254 [GEOGRAPHIC_DATA]"
click at [875, 525] on button "SAVE" at bounding box center [870, 527] width 85 height 23
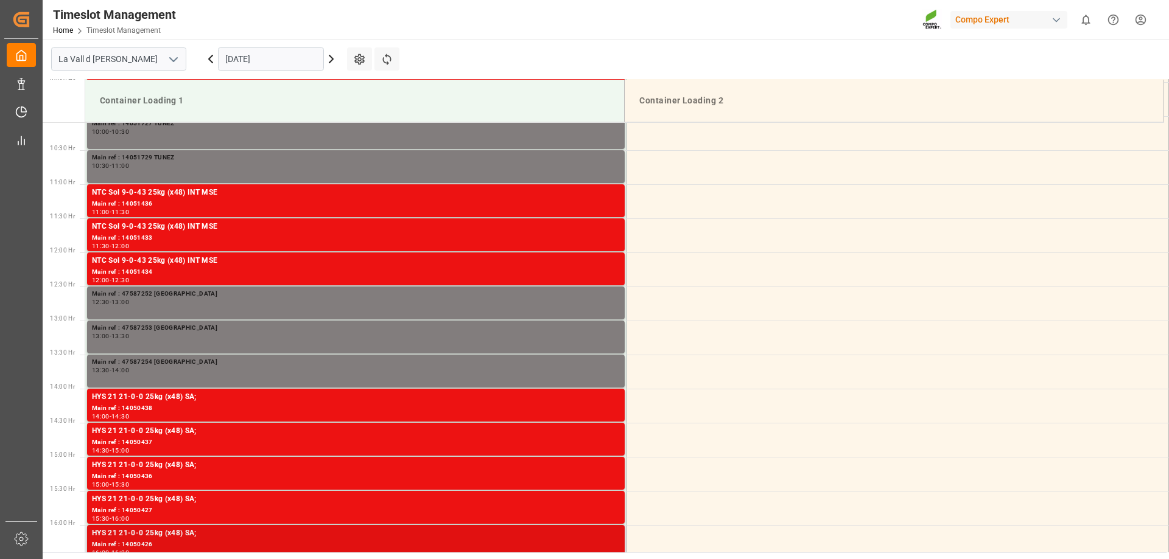
scroll to position [688, 0]
